Goal: Use online tool/utility: Use online tool/utility

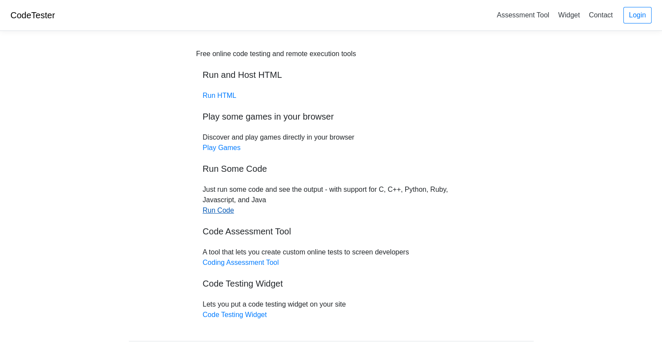
click at [223, 211] on link "Run Code" at bounding box center [218, 210] width 31 height 7
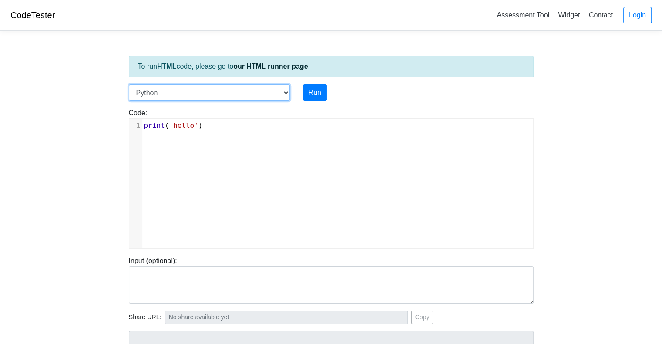
click at [212, 90] on select "C C++ Go Java Javascript Python Ruby" at bounding box center [209, 92] width 161 height 17
select select "c"
click at [129, 84] on select "C C++ Go Java Javascript Python Ruby" at bounding box center [209, 92] width 161 height 17
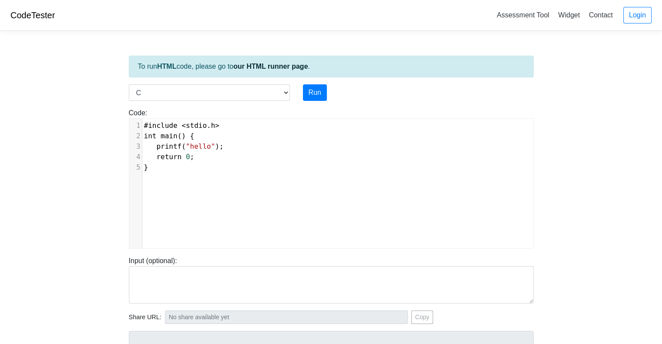
scroll to position [3, 0]
type textarea "#include <stdio.h> int main() { printf("hello"); return 0; }"
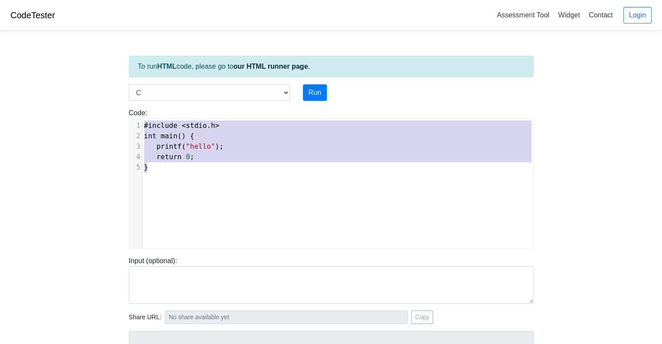
drag, startPoint x: 222, startPoint y: 184, endPoint x: 144, endPoint y: 113, distance: 105.9
click at [144, 113] on div "Code: #include <stdio.h> int main() { printf("hello"); return 0; } #include <st…" at bounding box center [331, 178] width 418 height 141
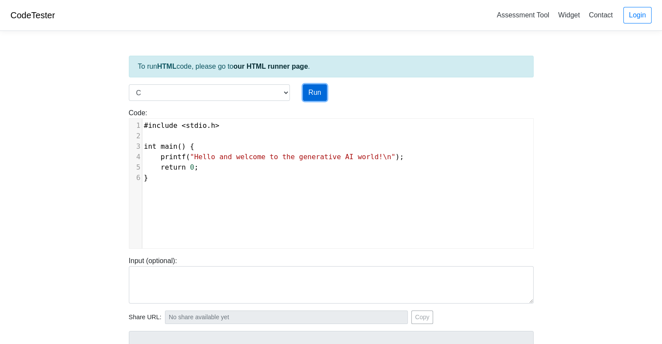
click at [317, 94] on button "Run" at bounding box center [315, 92] width 24 height 17
type input "[URL][DOMAIN_NAME]"
type textarea "Stdout: Hello and welcome to the generative AI world!"
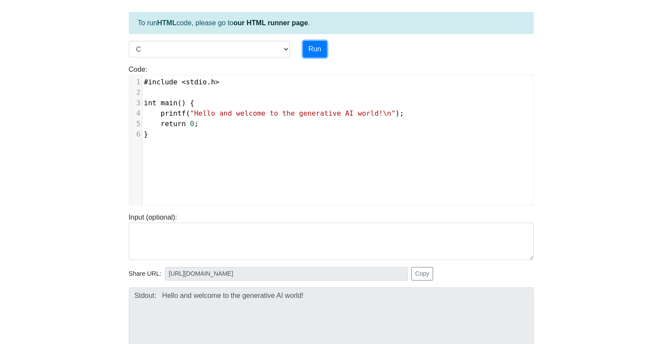
scroll to position [87, 0]
